Goal: Ask a question

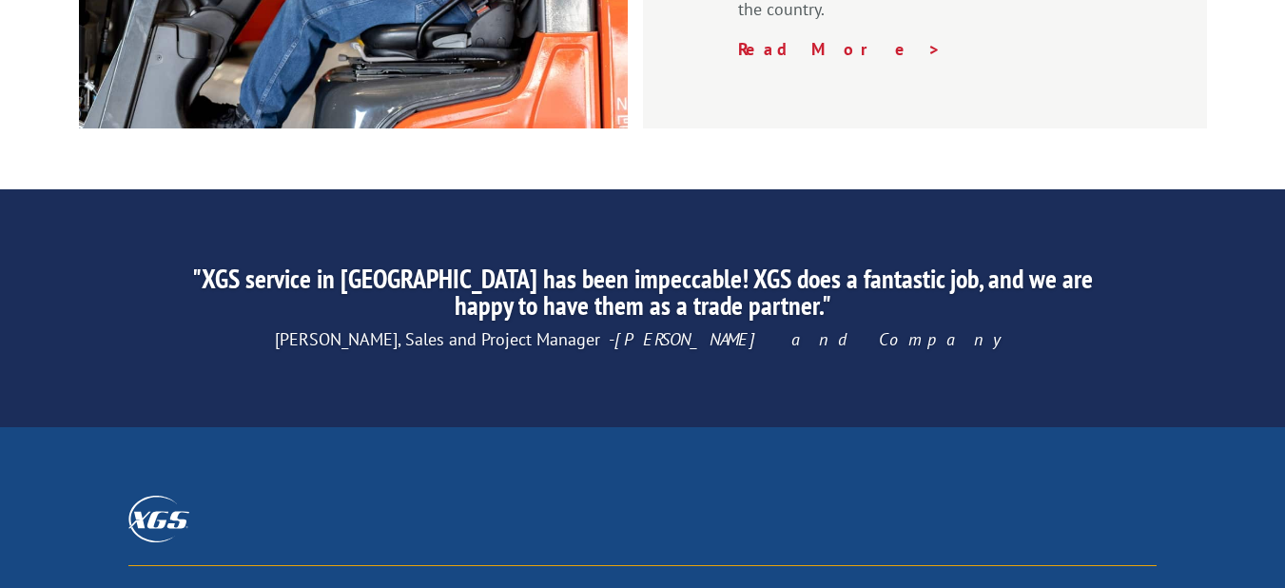
scroll to position [3170, 0]
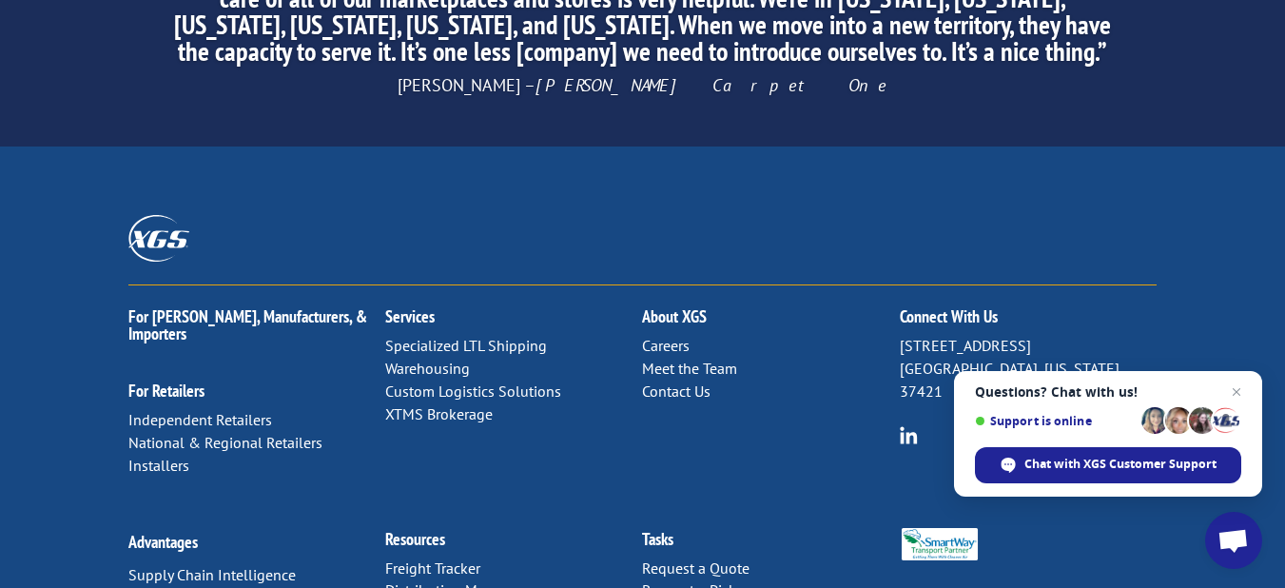
drag, startPoint x: 517, startPoint y: 561, endPoint x: 667, endPoint y: 559, distance: 149.4
copy p "Xpress Global Systems, LLC."
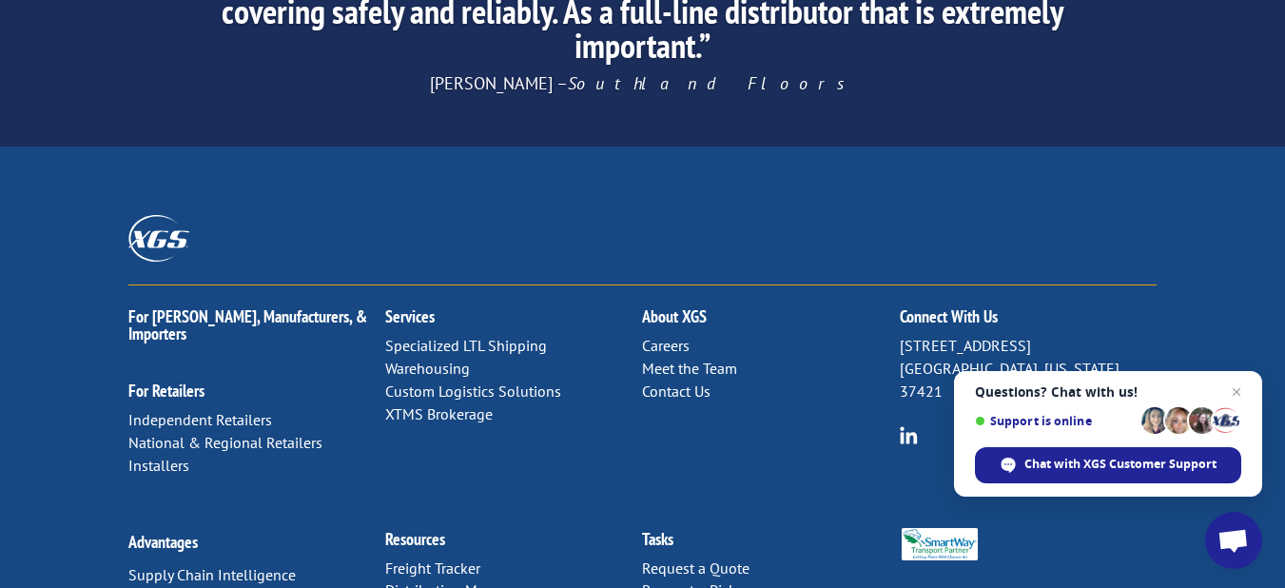
click at [798, 285] on div "For Mills, Manufacturers, & Importers For Retailers Independent Retailers Natio…" at bounding box center [642, 396] width 1028 height 222
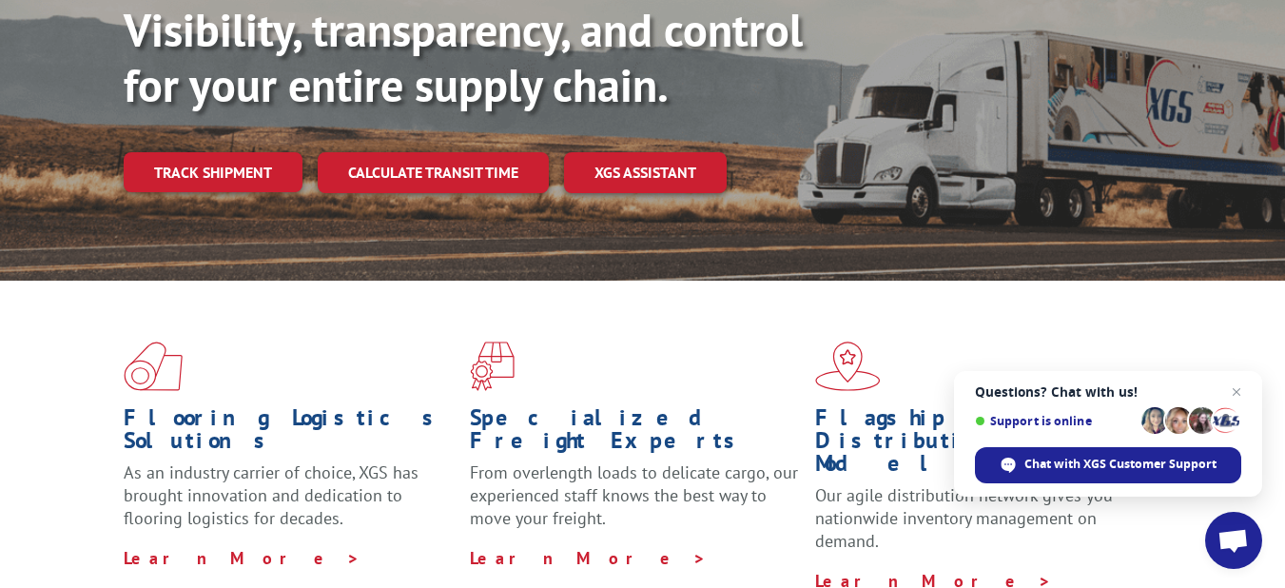
scroll to position [0, 0]
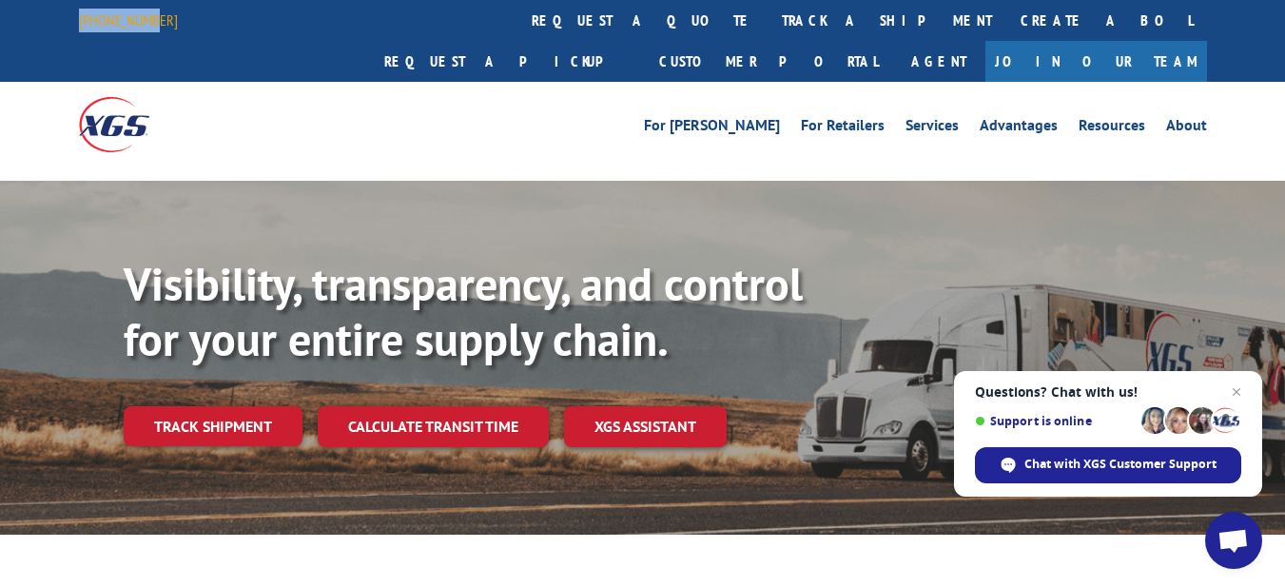
drag, startPoint x: 76, startPoint y: 16, endPoint x: 149, endPoint y: 16, distance: 73.2
click at [149, 16] on div "844-947-7447 request a quote track a shipment Create a BOL Request a pickup Cus…" at bounding box center [642, 41] width 1285 height 82
drag, startPoint x: 144, startPoint y: 18, endPoint x: 186, endPoint y: 2, distance: 44.9
click at [187, 2] on div "844-947-7447 request a quote track a shipment Create a BOL Request a pickup Cus…" at bounding box center [643, 41] width 1128 height 82
drag, startPoint x: 167, startPoint y: 18, endPoint x: 50, endPoint y: 6, distance: 117.7
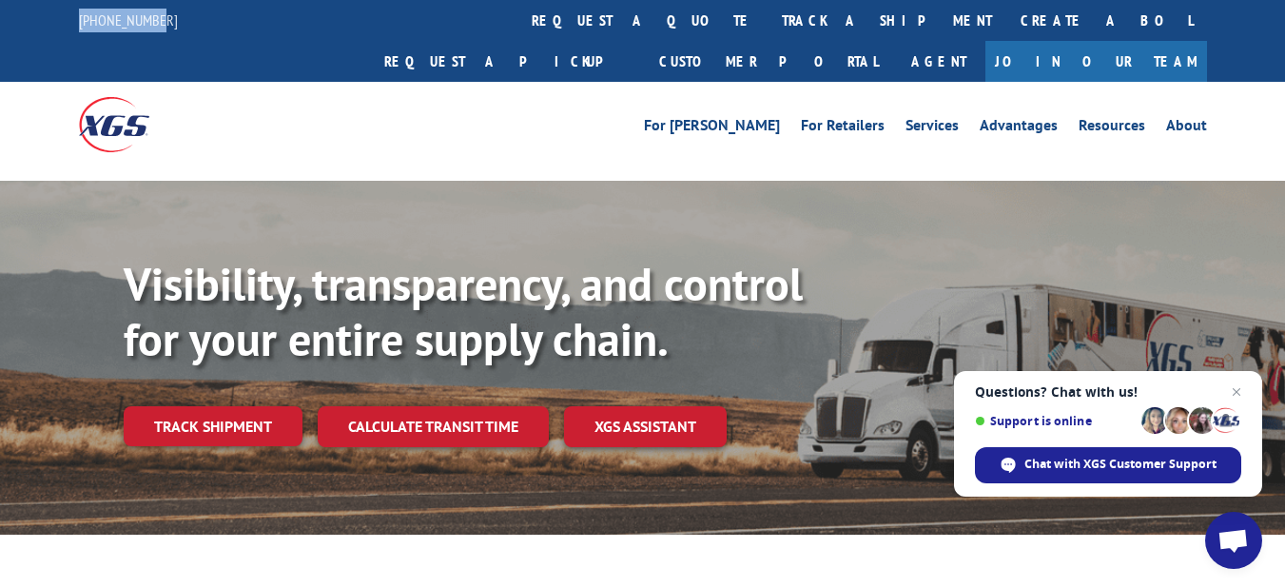
click at [50, 6] on div "844-947-7447 request a quote track a shipment Create a BOL Request a pickup Cus…" at bounding box center [642, 41] width 1285 height 82
copy link "[PHONE_NUMBER]"
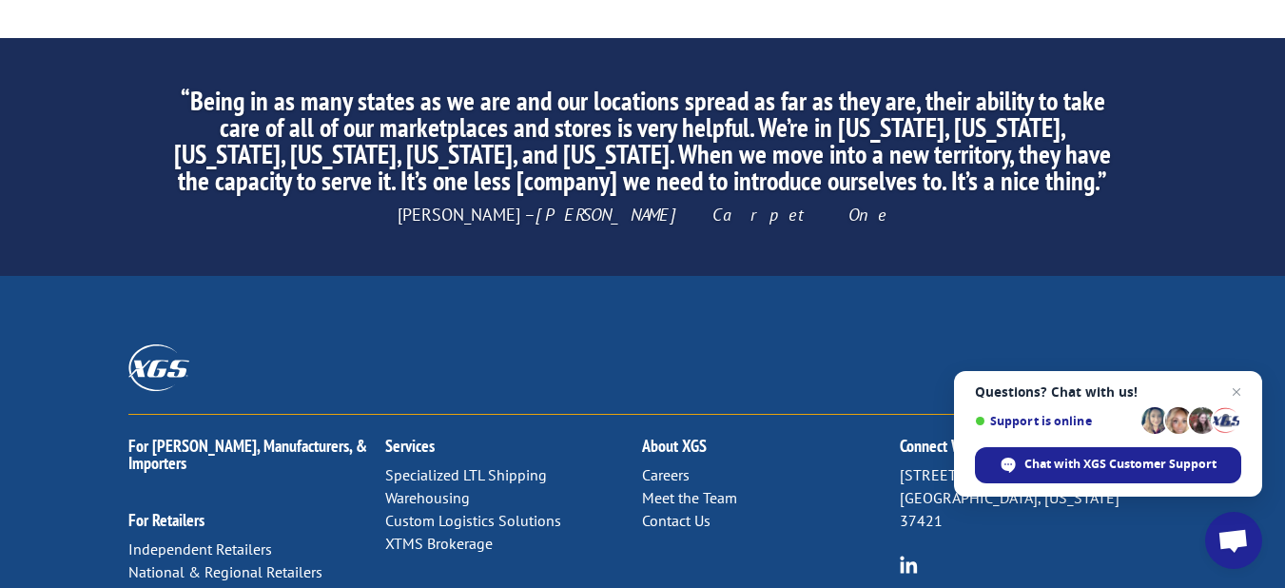
scroll to position [3170, 0]
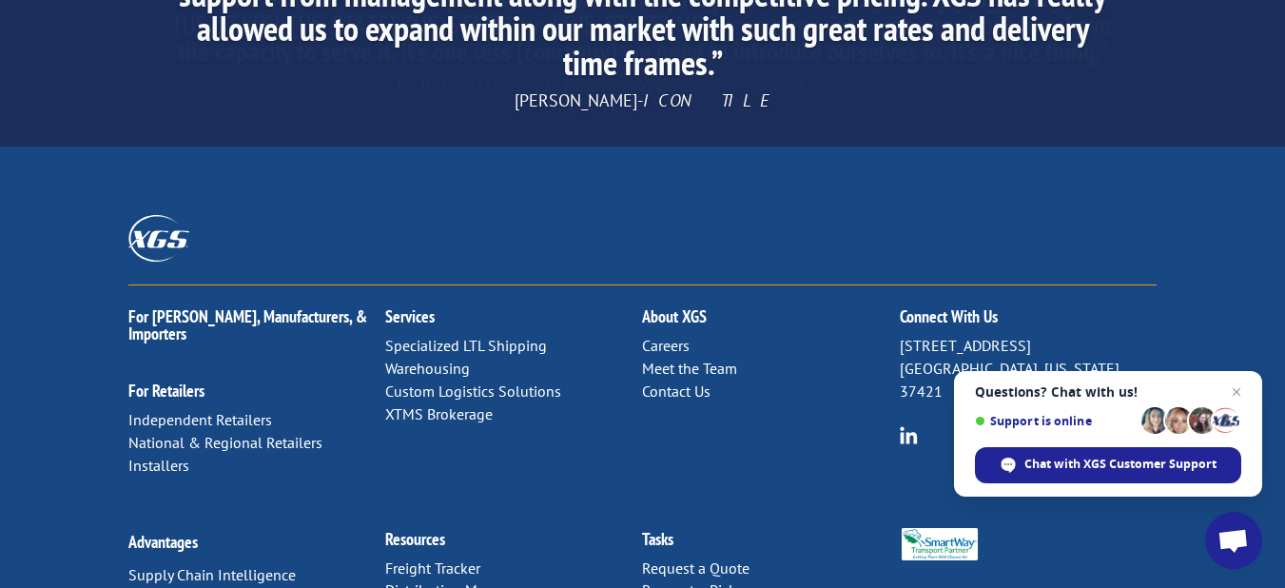
click at [675, 381] on link "Contact Us" at bounding box center [676, 390] width 68 height 19
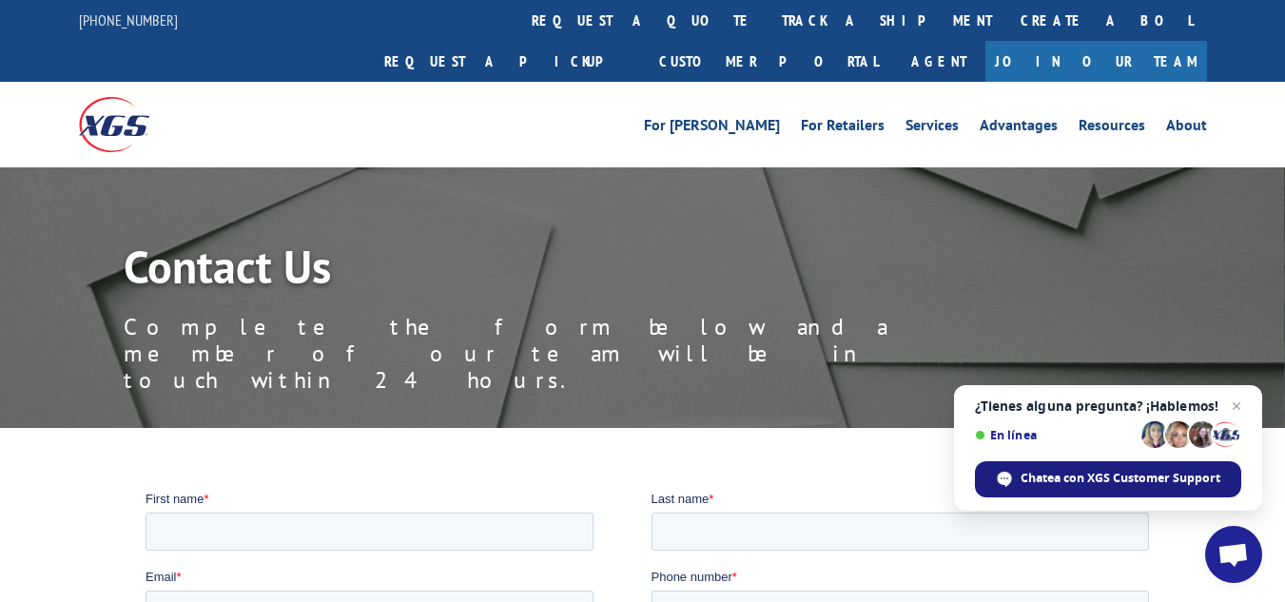
click at [1171, 479] on span "Chatea con XGS Customer Support" at bounding box center [1121, 478] width 200 height 17
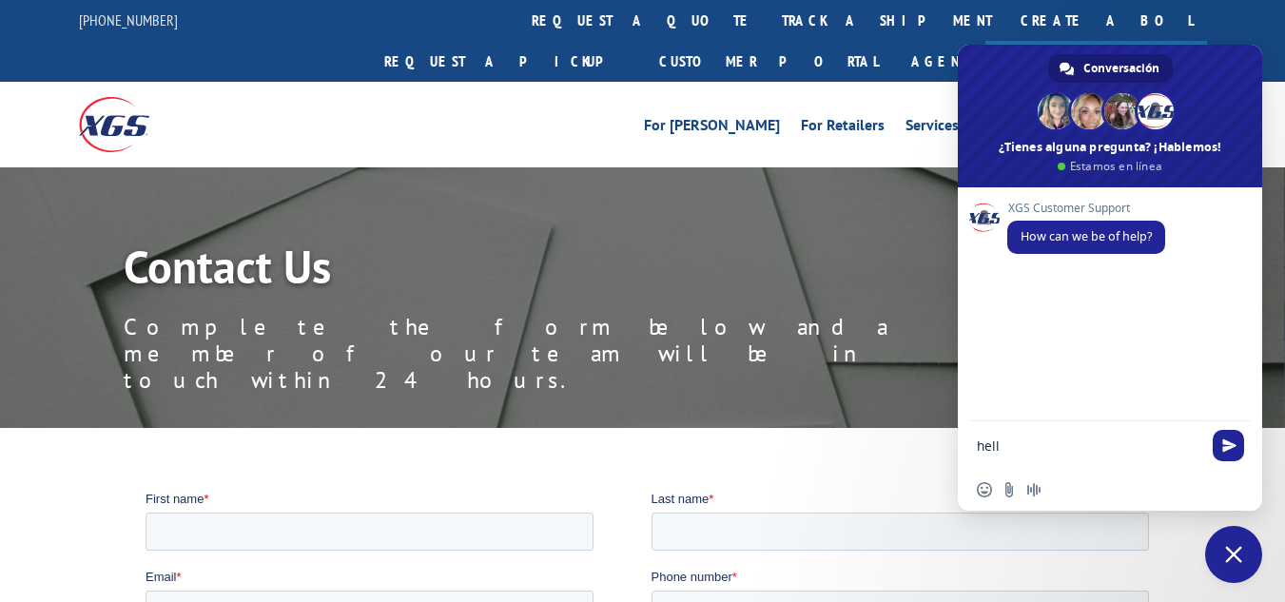
type textarea "hello"
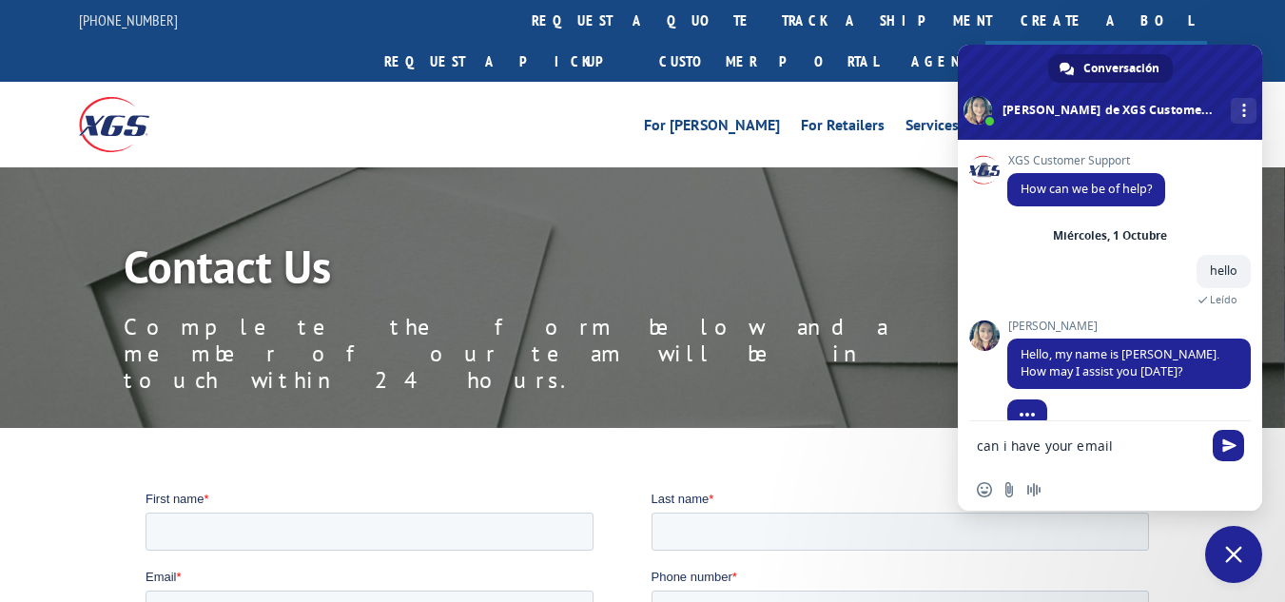
scroll to position [27, 0]
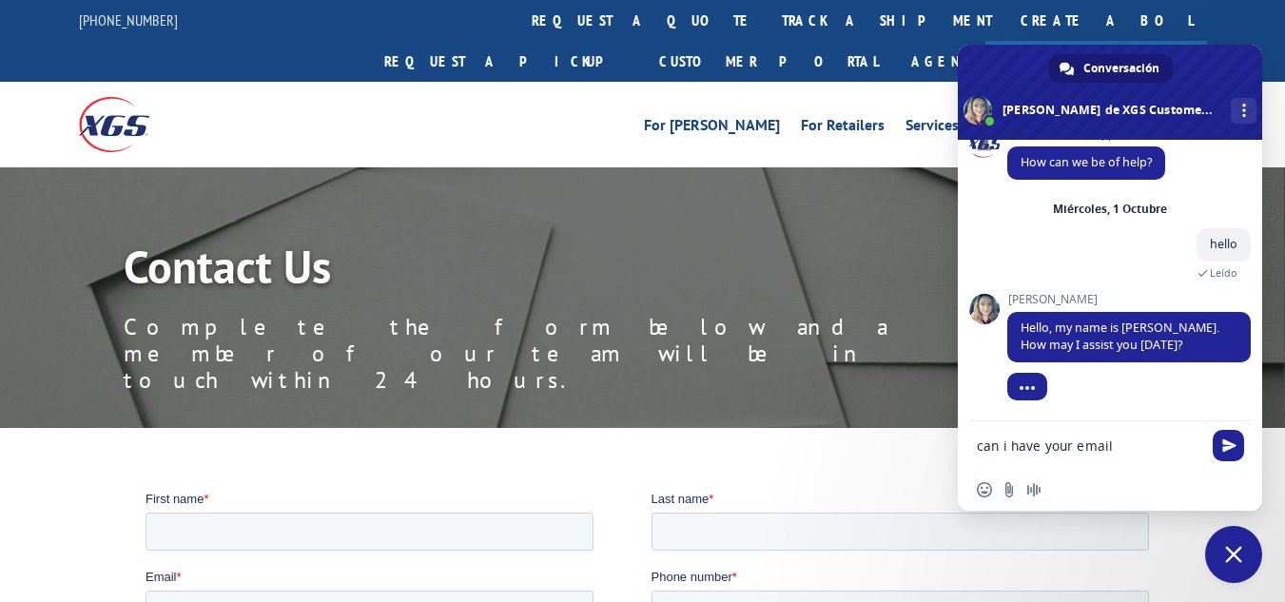
type textarea "can i have your email?"
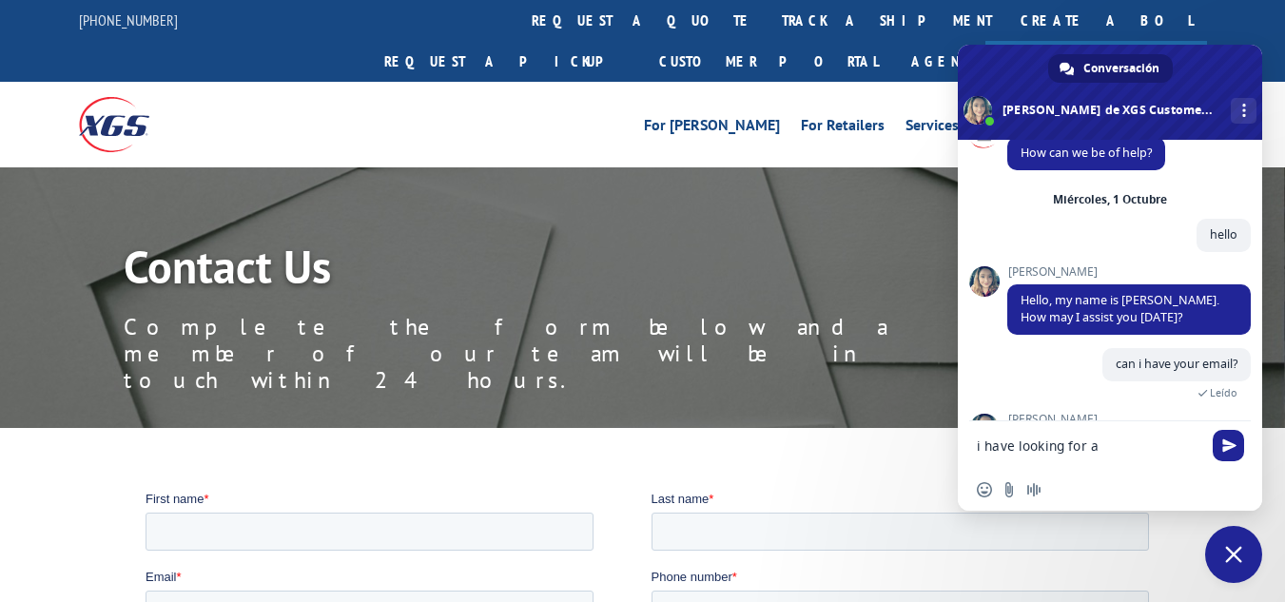
scroll to position [95, 0]
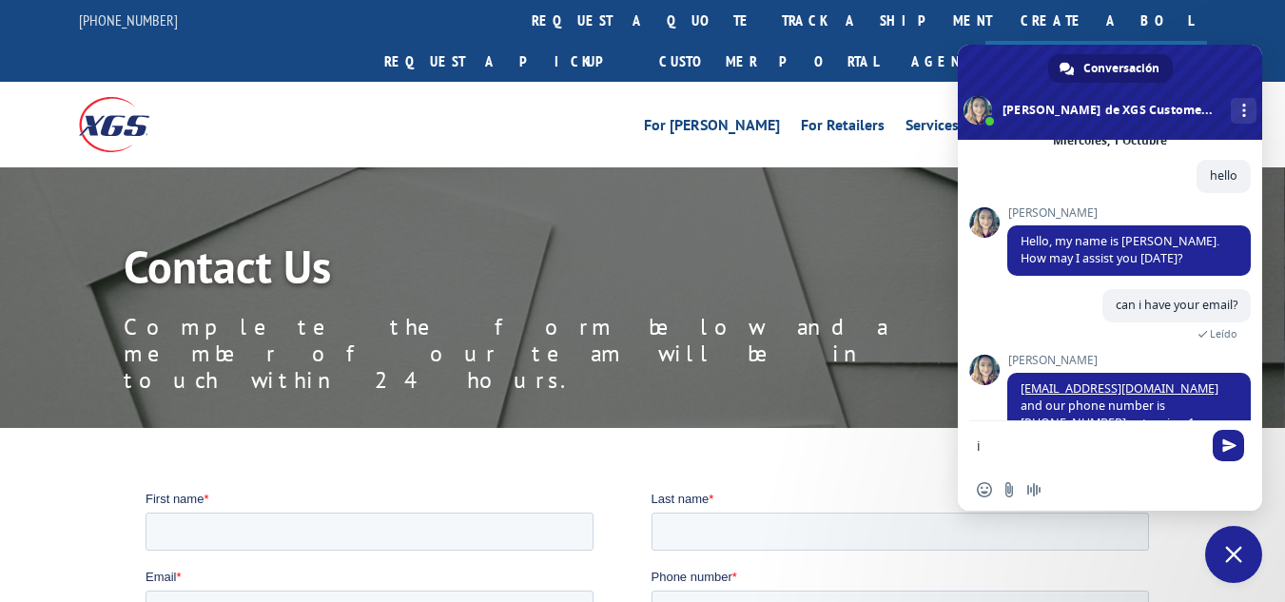
type textarea "i"
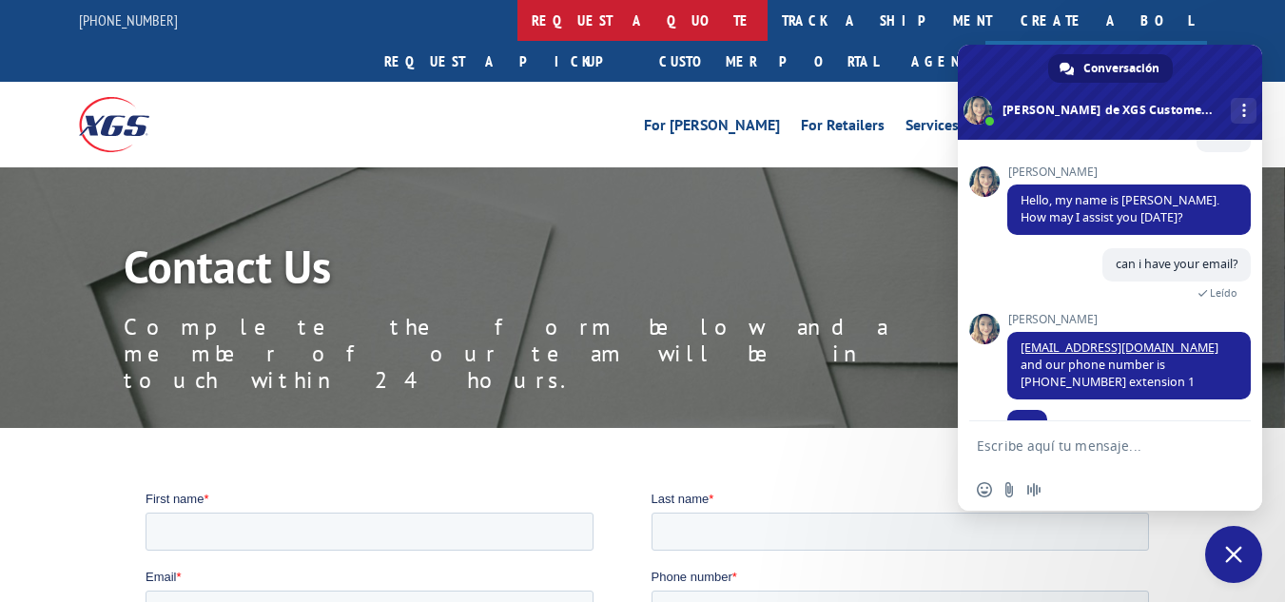
scroll to position [173, 0]
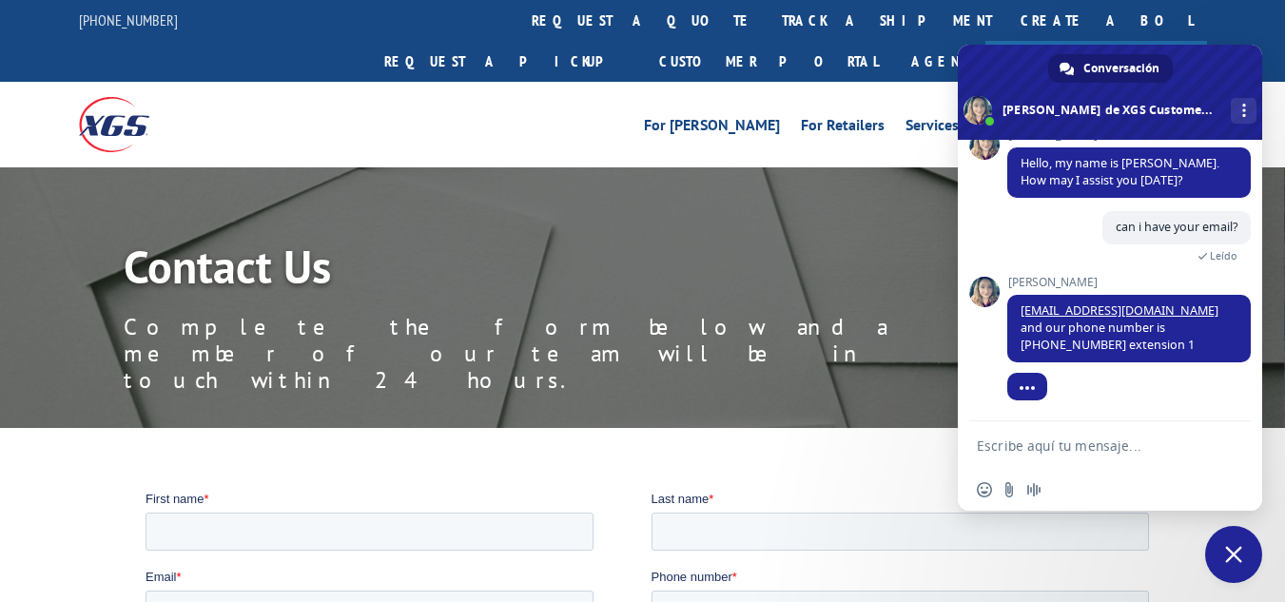
click at [1064, 448] on textarea "Escribe aquí tu mensaje..." at bounding box center [1089, 446] width 225 height 17
type textarea "thx"
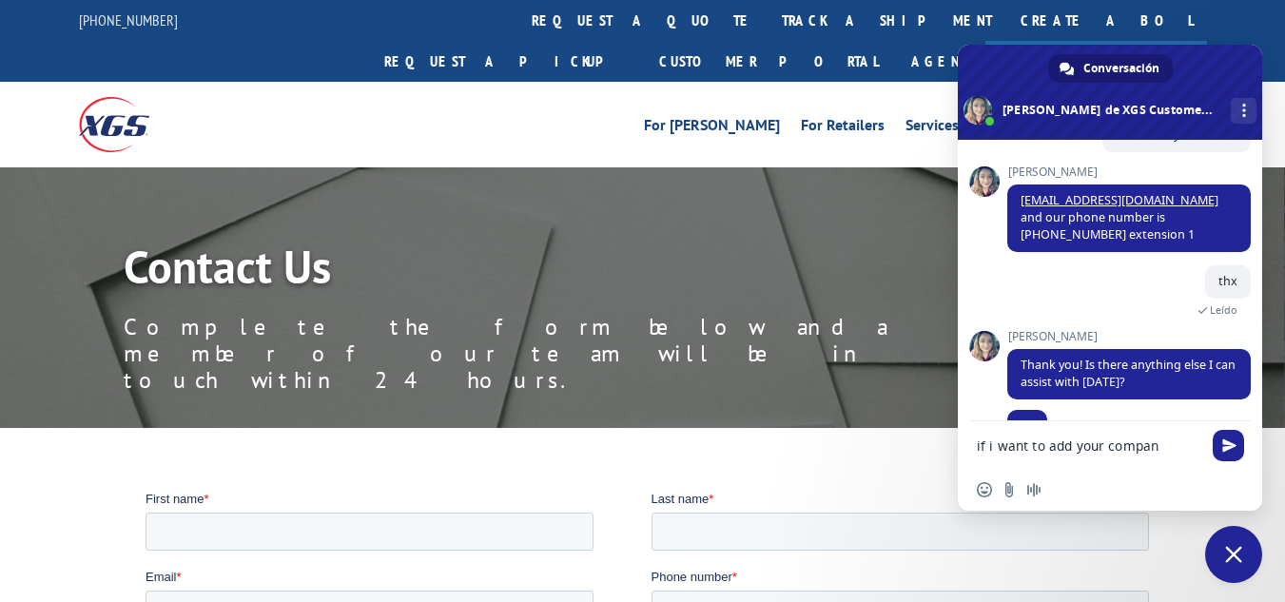
scroll to position [303, 0]
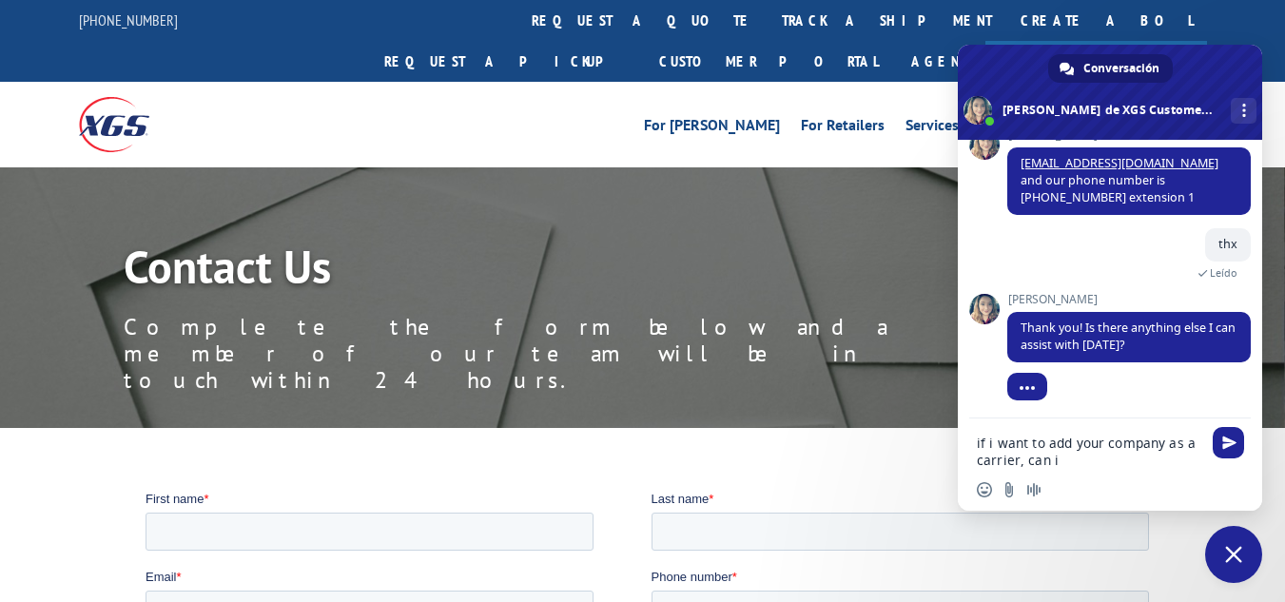
type textarea "if i want to add your company as a carrier, can i?"
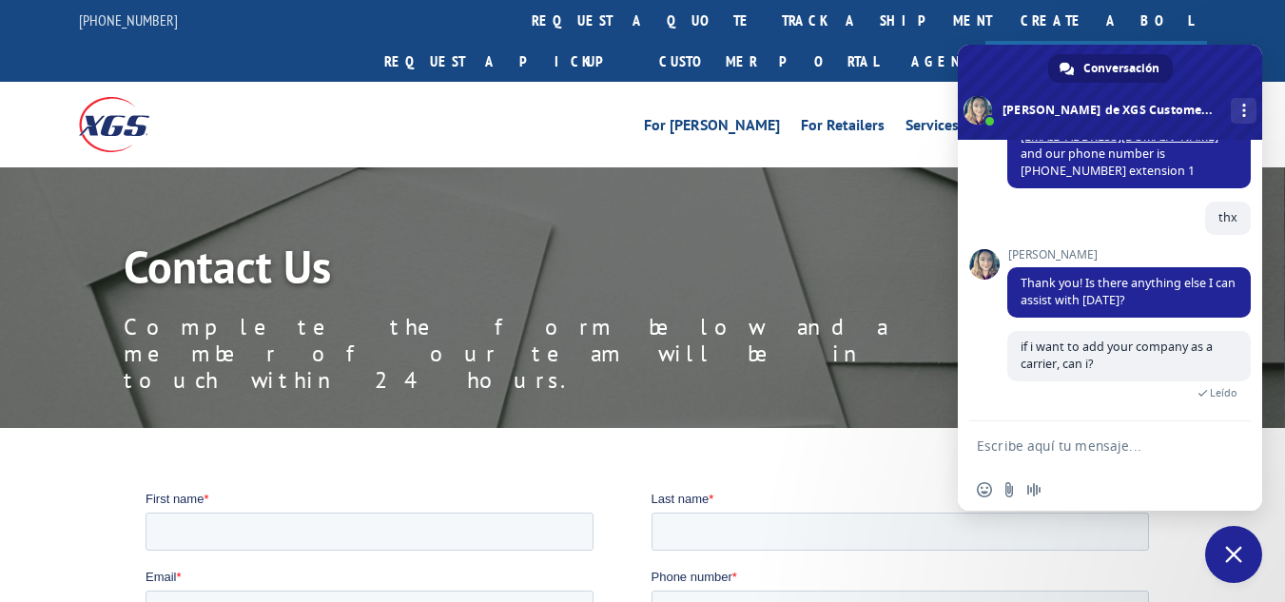
scroll to position [366, 0]
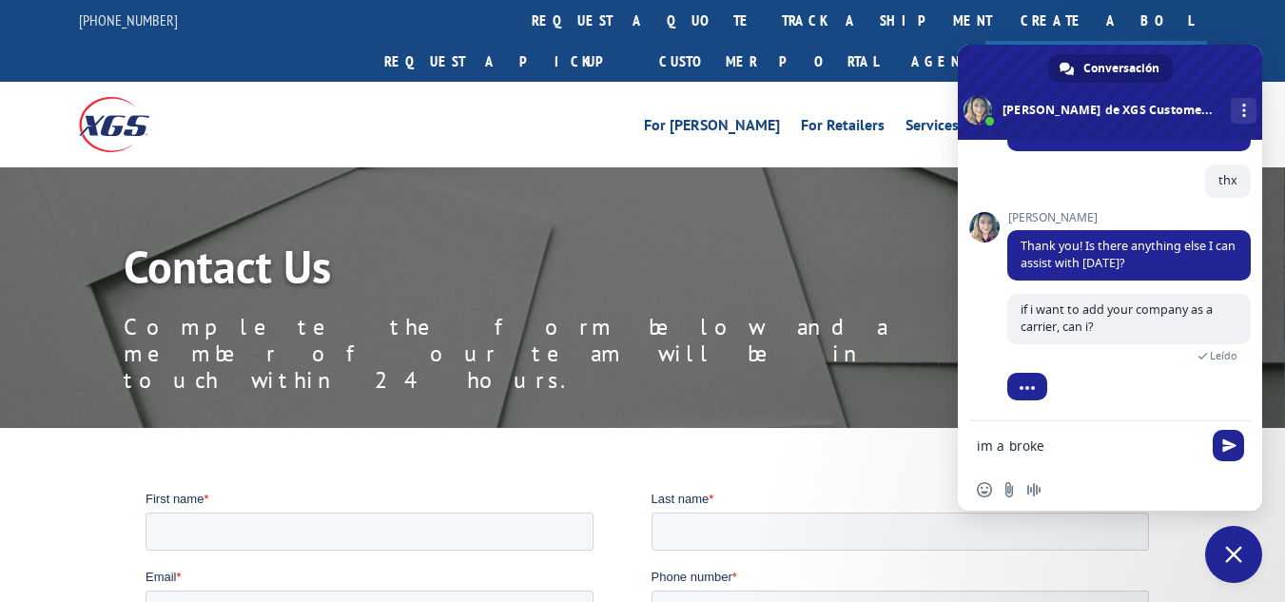
type textarea "im a broker"
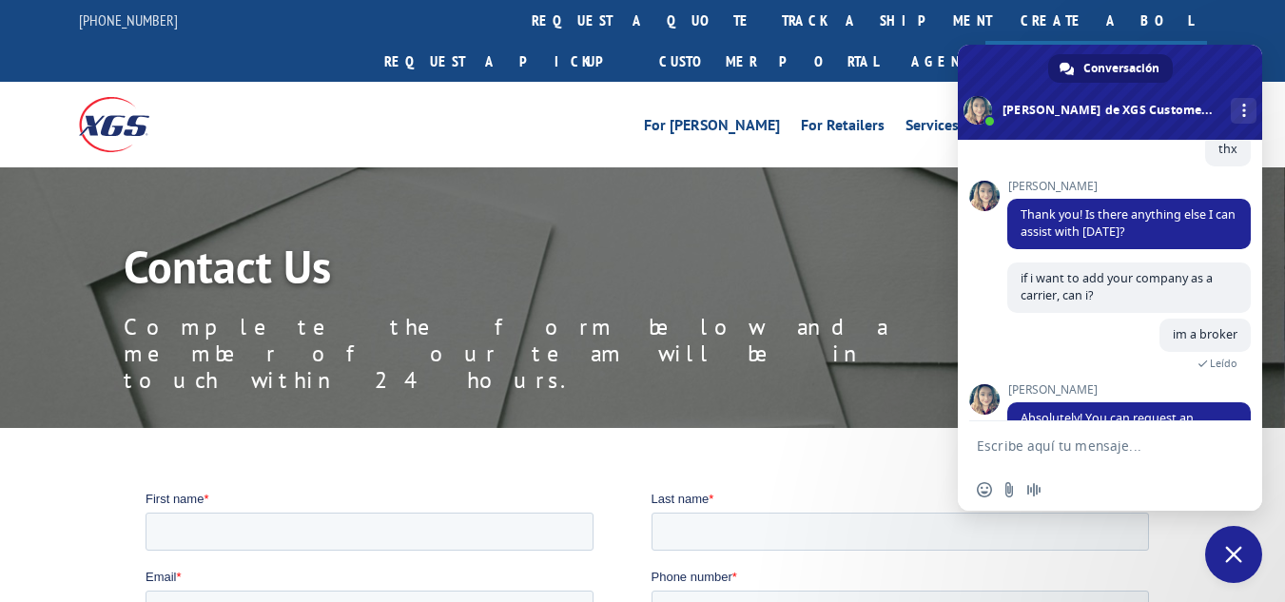
scroll to position [525, 0]
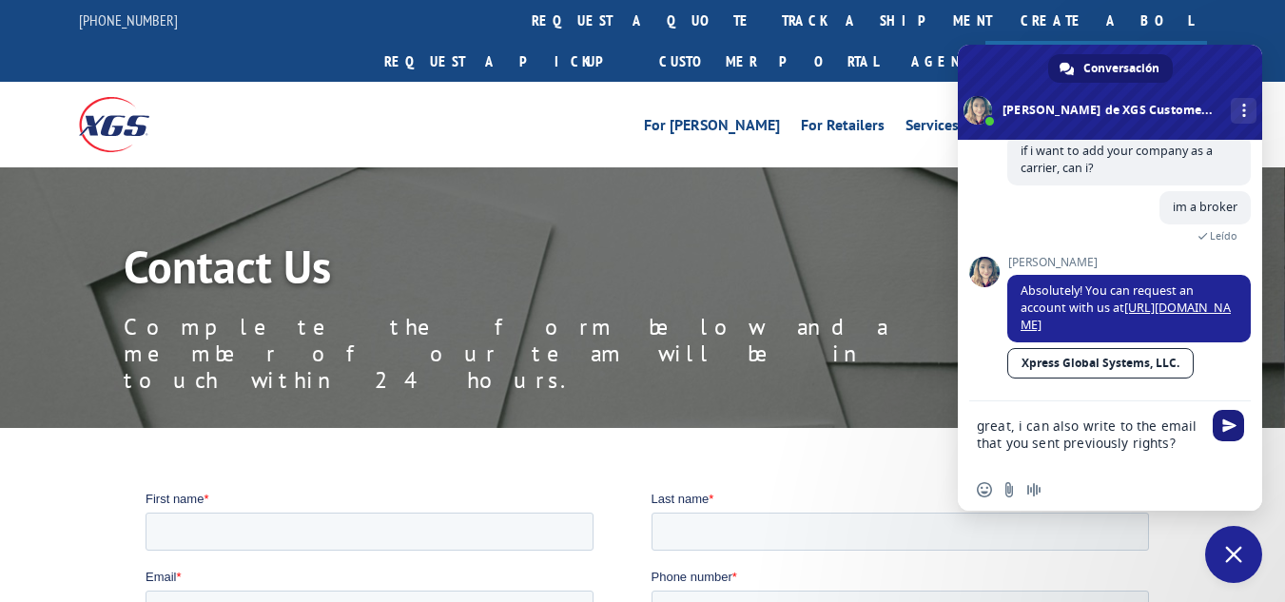
type textarea "great, i can also write to the email that you sent previously rights?"
click at [1222, 432] on span "Enviar" at bounding box center [1229, 426] width 14 height 14
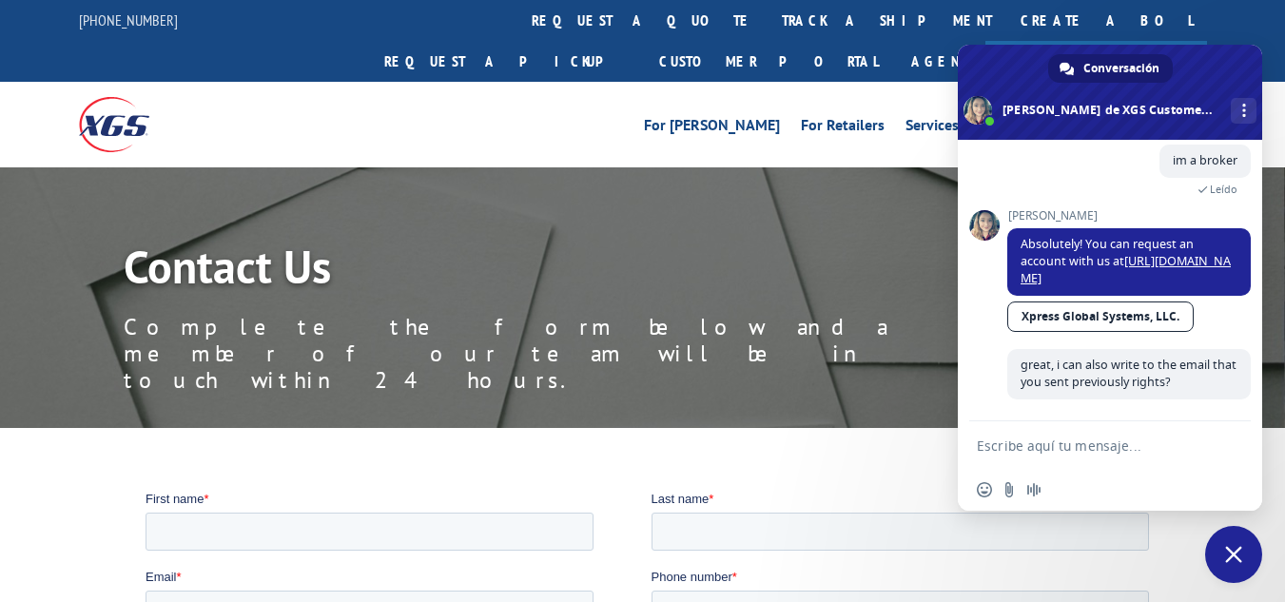
scroll to position [589, 0]
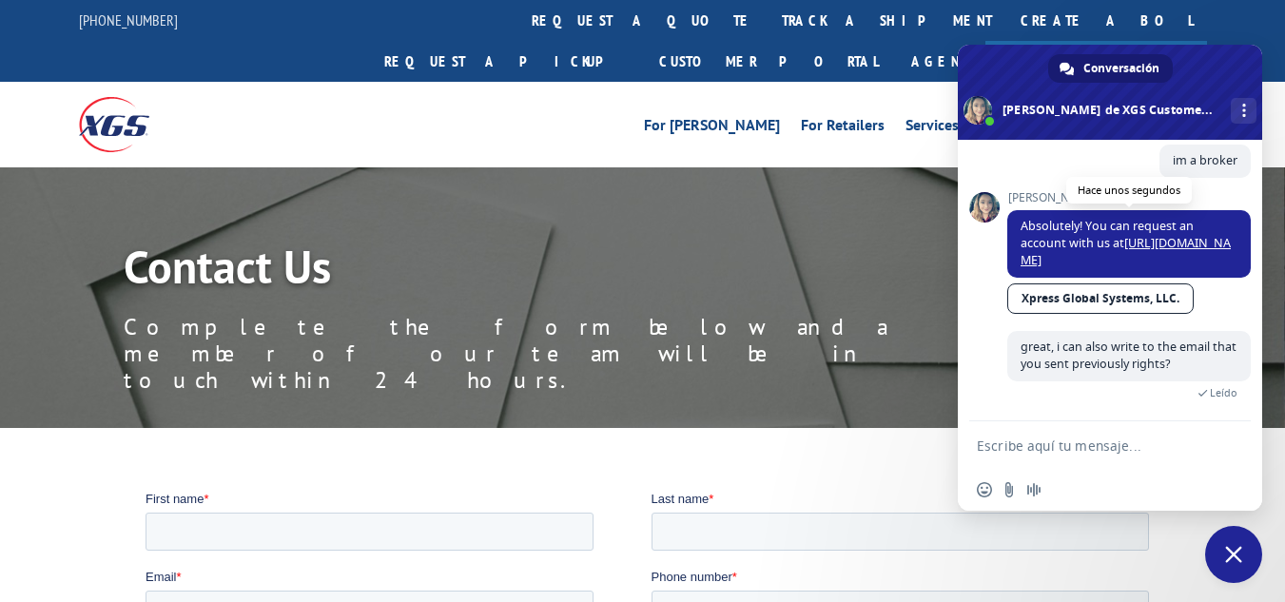
click at [1131, 235] on link "[URL][DOMAIN_NAME]" at bounding box center [1126, 251] width 210 height 33
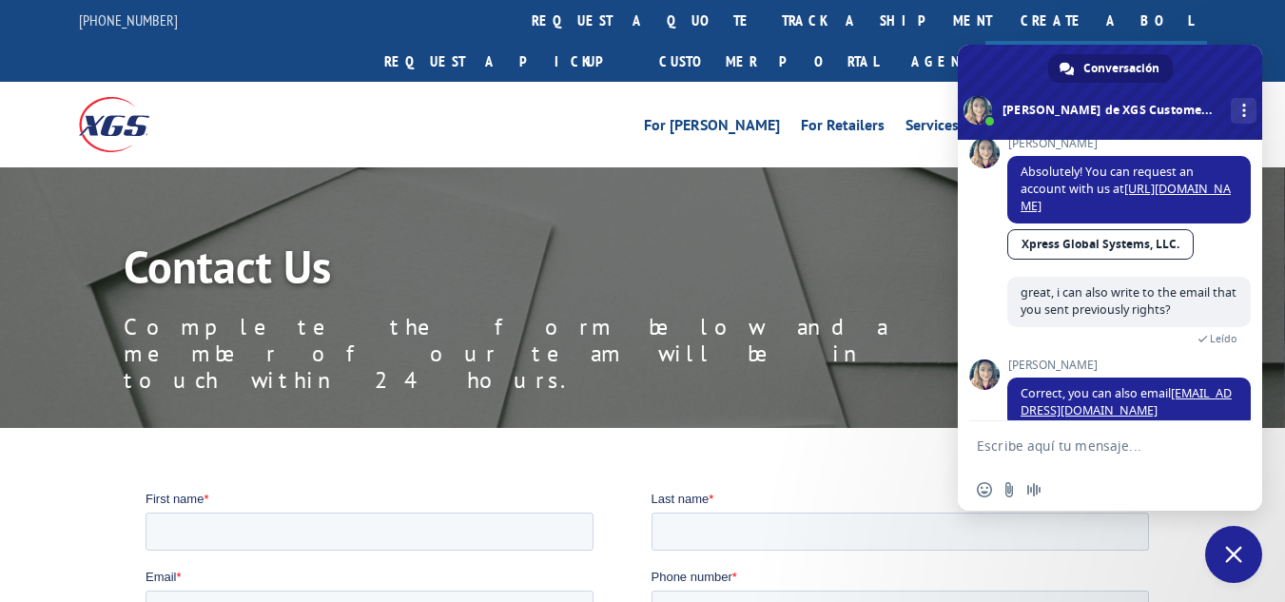
scroll to position [672, 0]
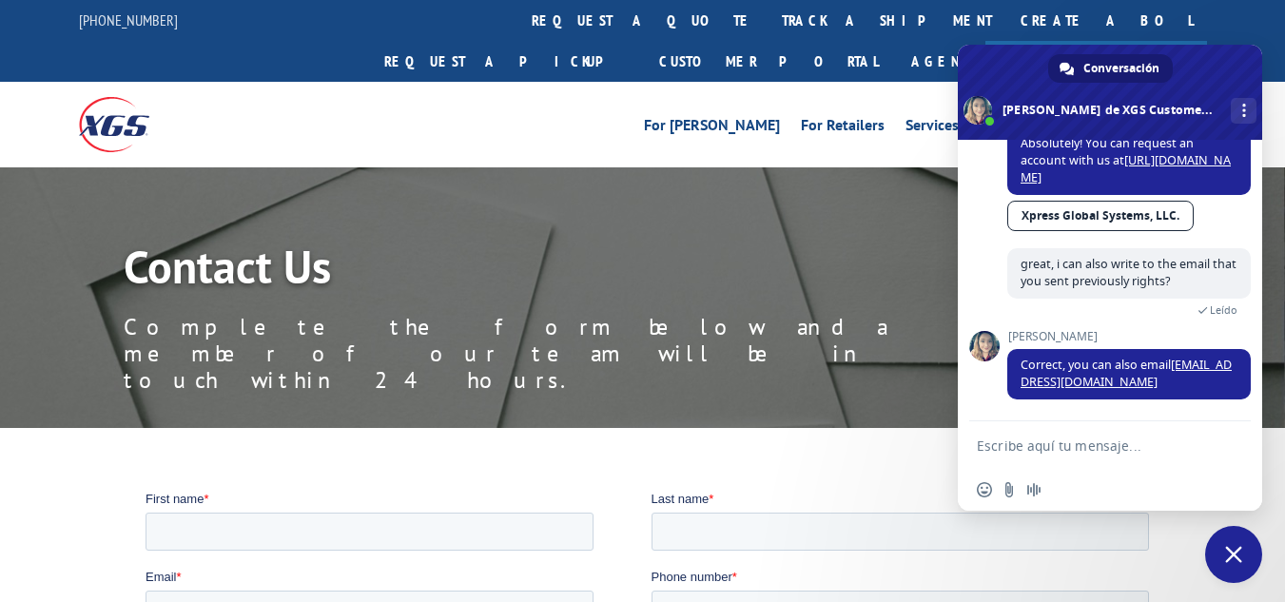
click at [1087, 451] on textarea "Escribe aquí tu mensaje..." at bounding box center [1089, 446] width 225 height 17
type textarea "Thx [PERSON_NAME] that would be all."
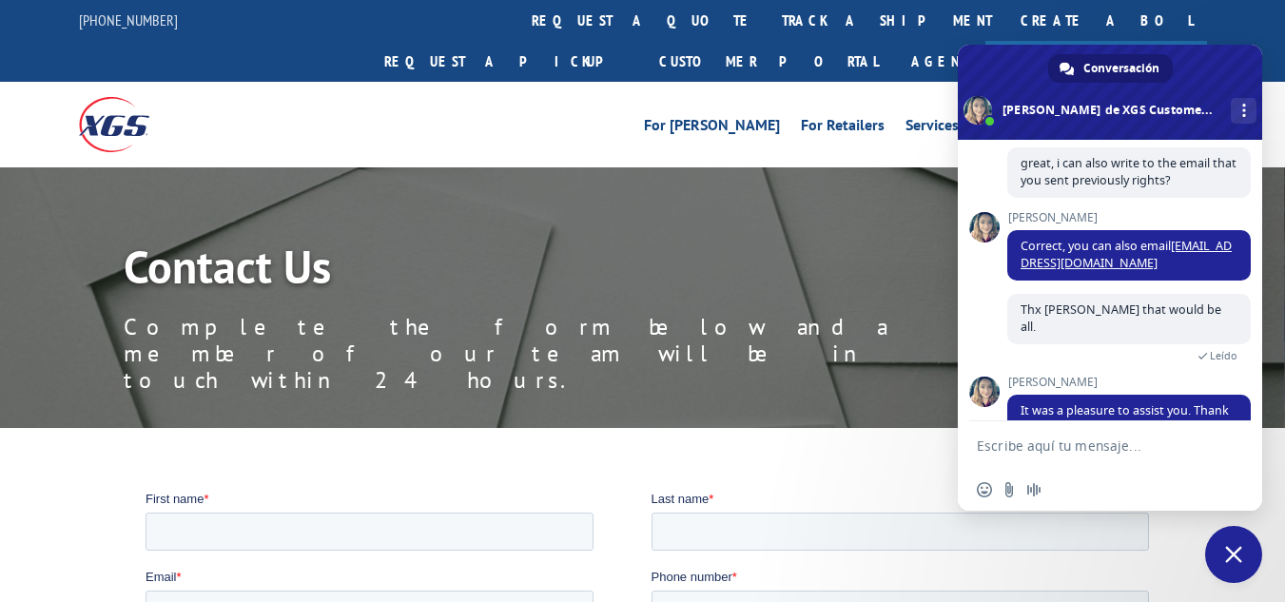
scroll to position [887, 0]
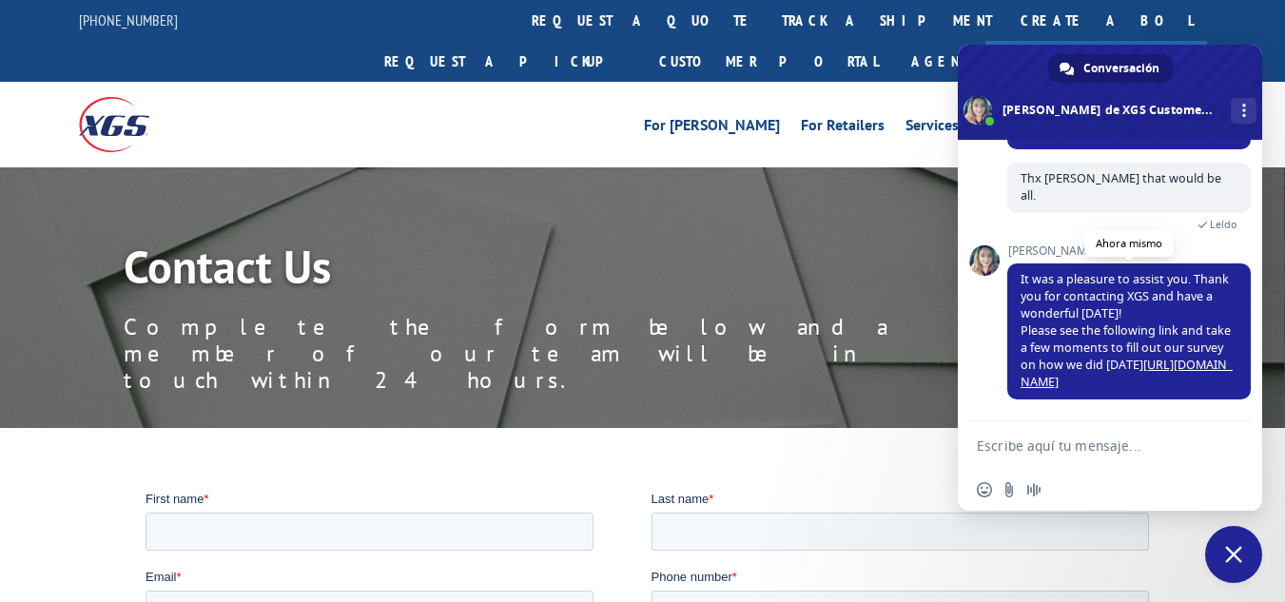
click at [1129, 375] on link "[URL][DOMAIN_NAME]" at bounding box center [1127, 373] width 212 height 33
click at [1021, 373] on link "[URL][DOMAIN_NAME]" at bounding box center [1127, 373] width 212 height 33
click at [1231, 548] on span "Cerrar el chat" at bounding box center [1233, 554] width 17 height 17
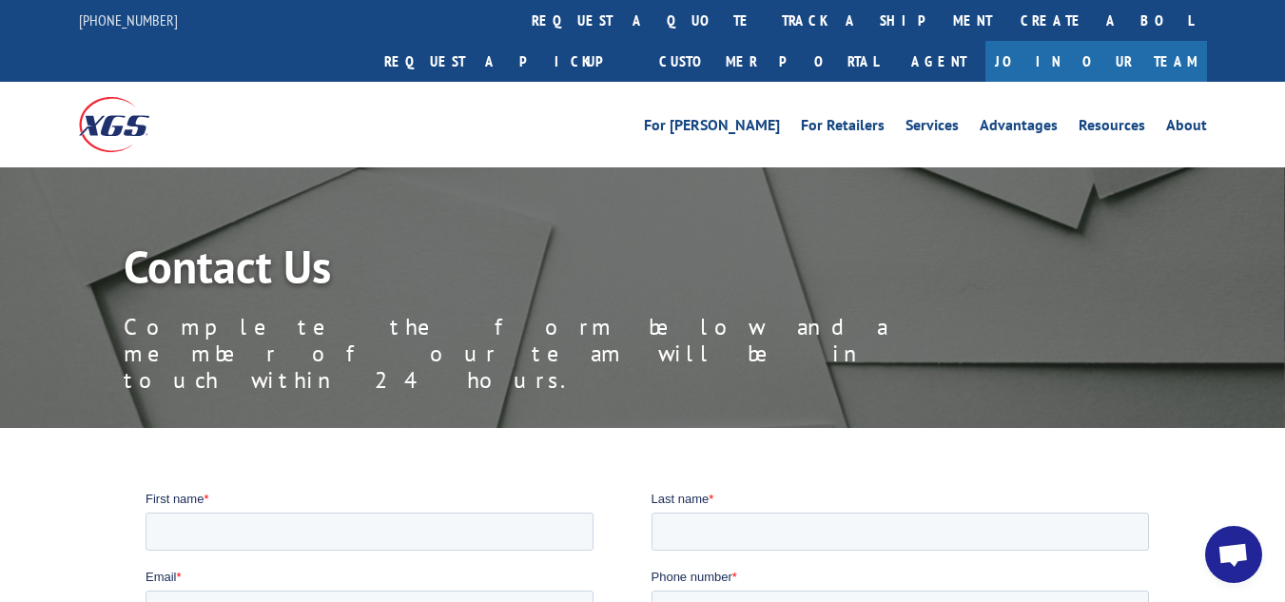
click at [106, 97] on img at bounding box center [114, 124] width 70 height 54
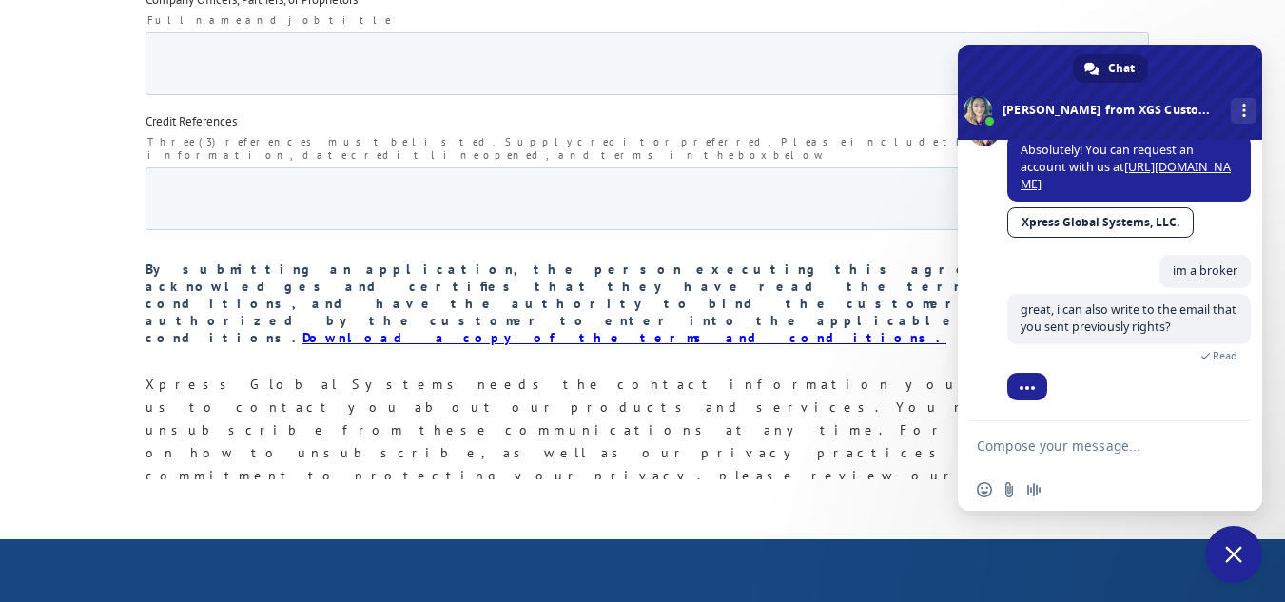
scroll to position [3425, 0]
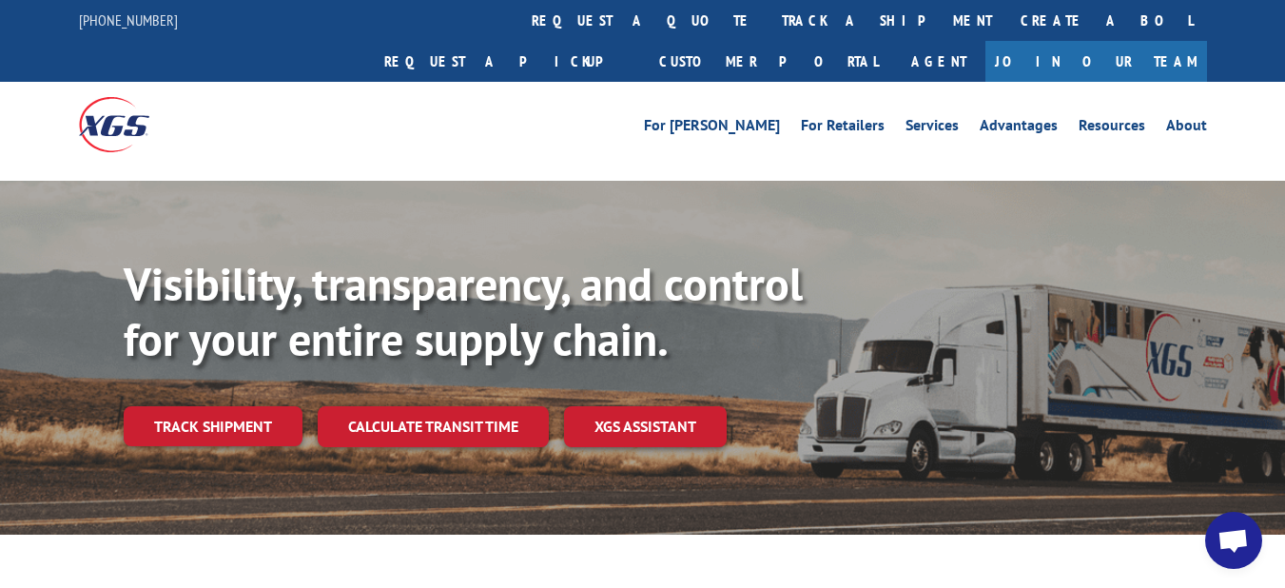
scroll to position [887, 0]
